Goal: Task Accomplishment & Management: Manage account settings

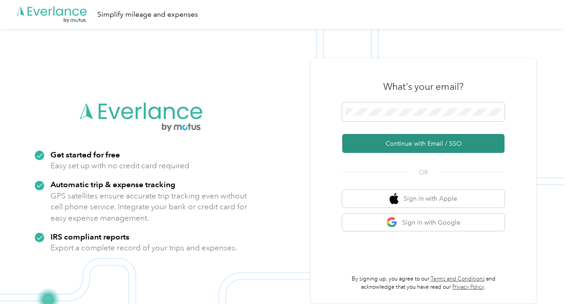
click at [422, 145] on button "Continue with Email / SSO" at bounding box center [423, 143] width 162 height 19
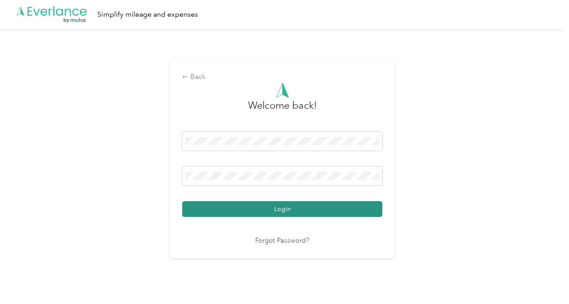
click at [280, 212] on button "Login" at bounding box center [282, 209] width 200 height 16
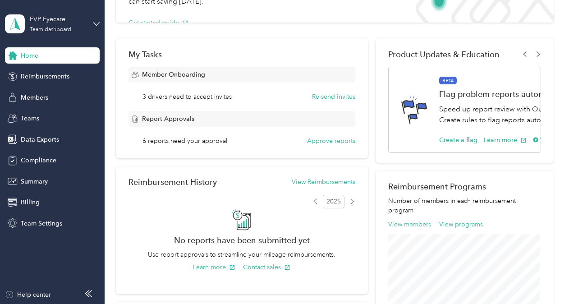
scroll to position [111, 0]
click at [179, 96] on span "3 drivers need to accept invites" at bounding box center [186, 95] width 89 height 9
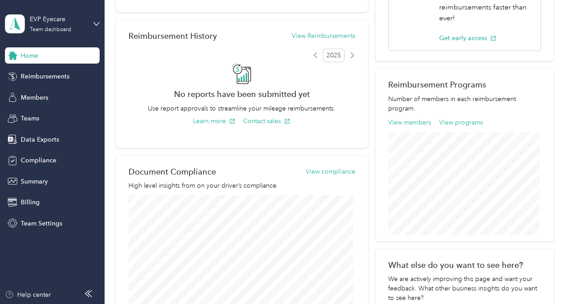
scroll to position [258, 0]
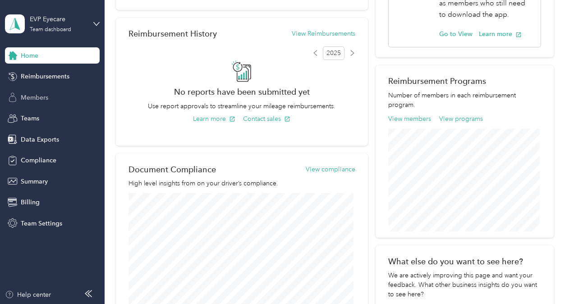
click at [37, 98] on span "Members" at bounding box center [34, 97] width 27 height 9
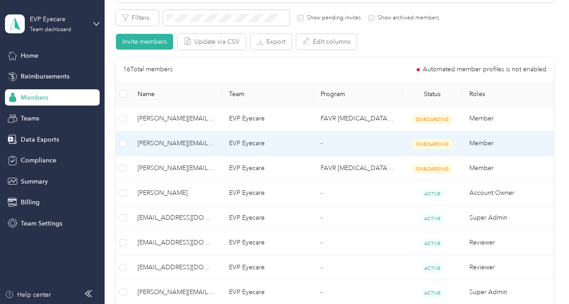
scroll to position [159, 0]
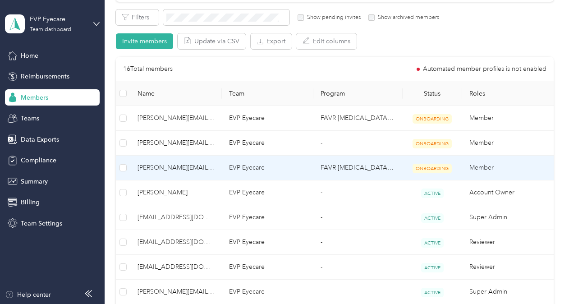
click at [491, 170] on td "Member" at bounding box center [508, 168] width 92 height 25
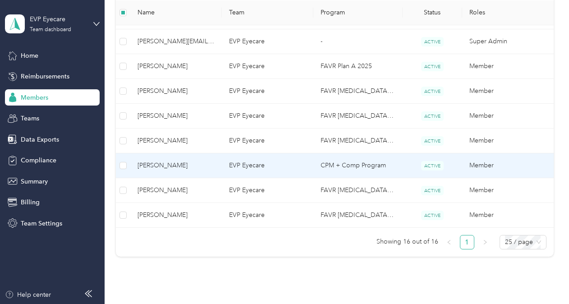
scroll to position [411, 0]
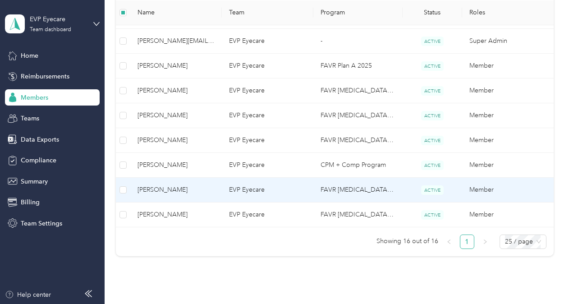
drag, startPoint x: 315, startPoint y: 182, endPoint x: 273, endPoint y: 182, distance: 41.5
click at [273, 182] on tr "[PERSON_NAME] EVP Eyecare FAVR [MEDICAL_DATA] 2025 ACTIVE Member" at bounding box center [335, 190] width 438 height 25
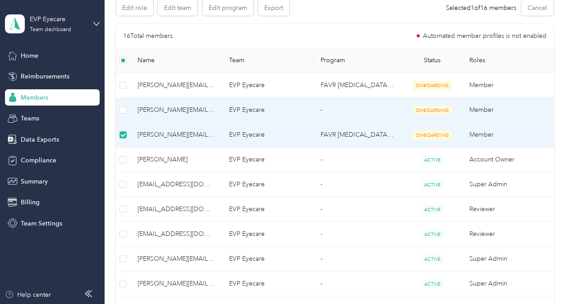
scroll to position [165, 0]
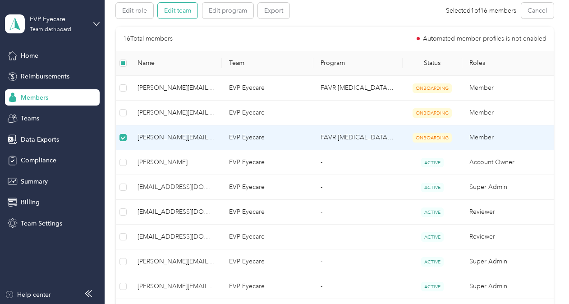
click at [173, 15] on button "Edit team" at bounding box center [178, 11] width 40 height 16
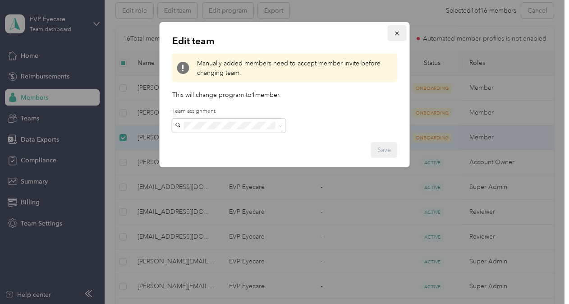
click at [395, 35] on icon "button" at bounding box center [397, 33] width 6 height 6
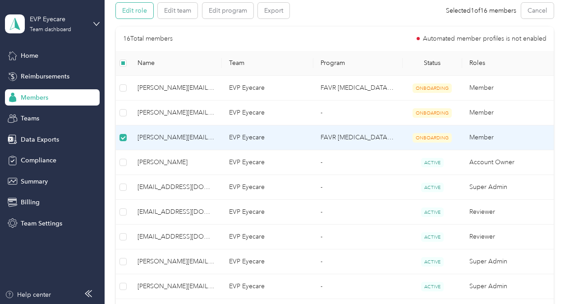
click at [137, 14] on button "Edit role" at bounding box center [134, 11] width 37 height 16
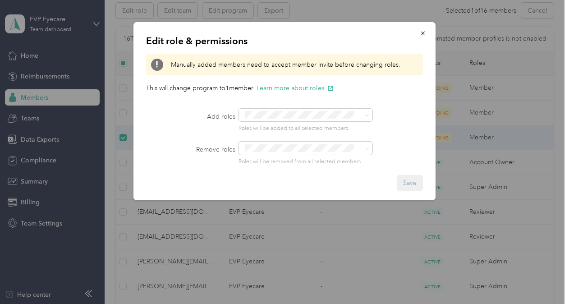
click at [344, 92] on p "This will change program to 1 member . Learn more about roles" at bounding box center [284, 87] width 277 height 9
click at [424, 32] on icon "button" at bounding box center [423, 34] width 4 height 4
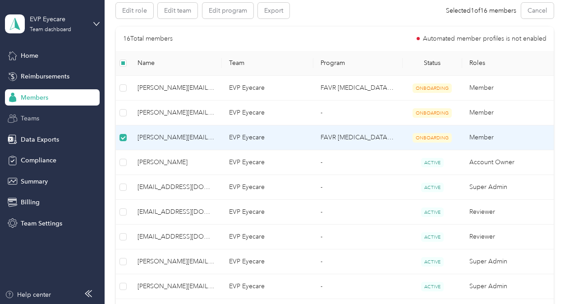
click at [23, 124] on div "Teams" at bounding box center [52, 118] width 95 height 16
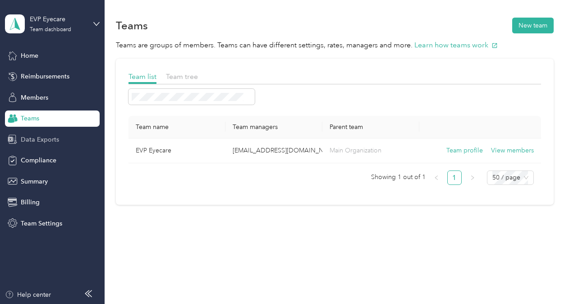
click at [32, 142] on span "Data Exports" at bounding box center [40, 139] width 38 height 9
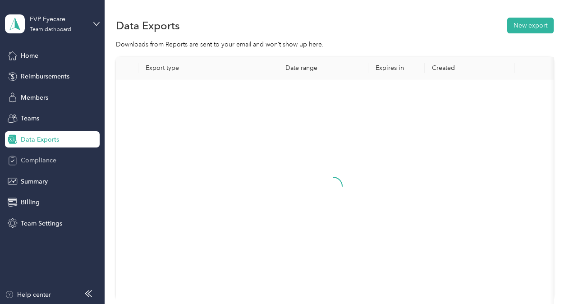
click at [35, 164] on span "Compliance" at bounding box center [39, 160] width 36 height 9
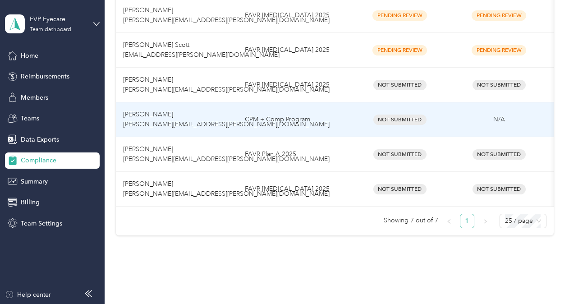
scroll to position [267, 0]
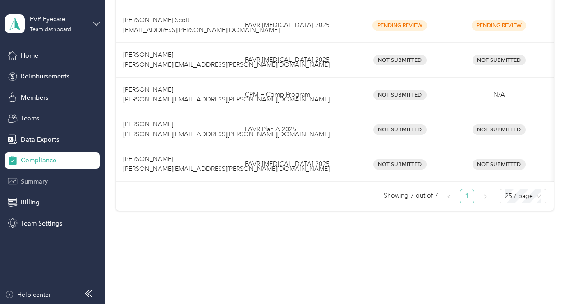
drag, startPoint x: 469, startPoint y: 249, endPoint x: 26, endPoint y: 184, distance: 448.3
click at [26, 184] on span "Summary" at bounding box center [34, 181] width 27 height 9
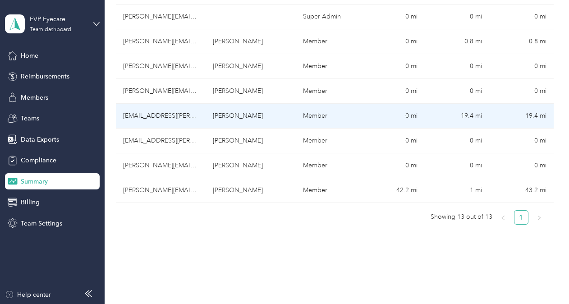
scroll to position [334, 0]
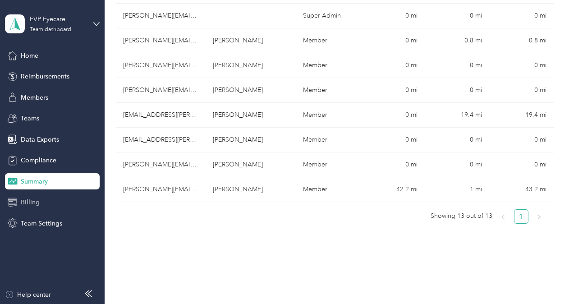
click at [25, 204] on span "Billing" at bounding box center [30, 201] width 19 height 9
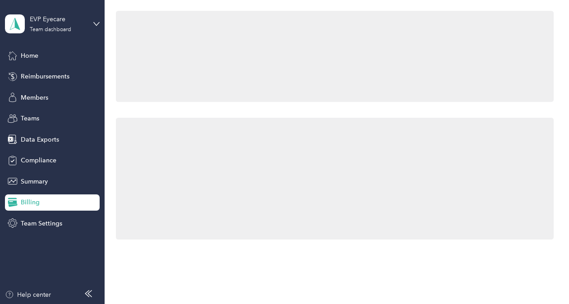
scroll to position [334, 0]
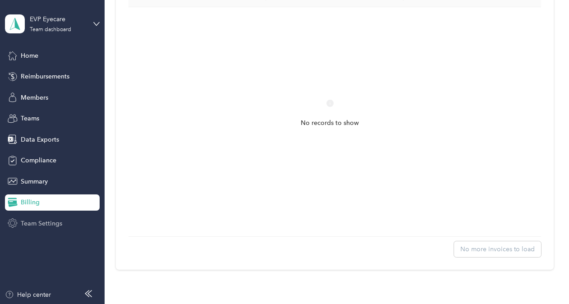
click at [31, 224] on span "Team Settings" at bounding box center [41, 223] width 41 height 9
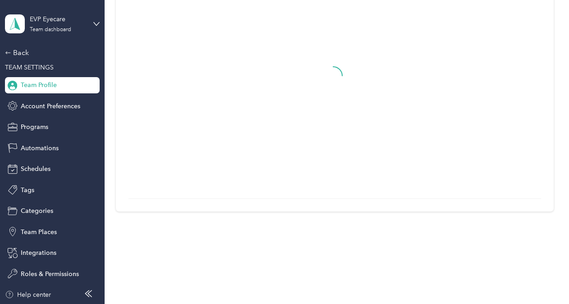
scroll to position [146, 0]
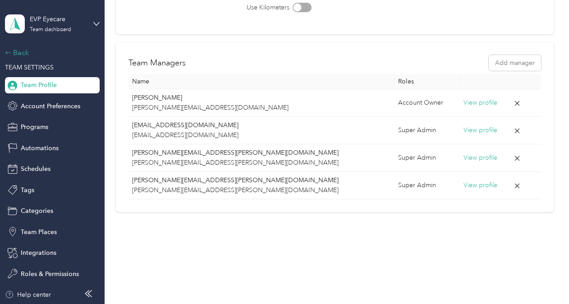
click at [5, 54] on icon at bounding box center [8, 53] width 6 height 6
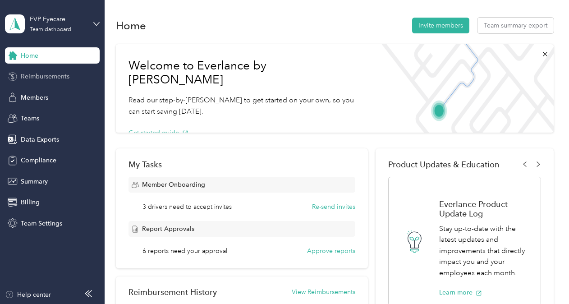
click at [33, 82] on div "Reimbursements" at bounding box center [52, 77] width 95 height 16
